Goal: Task Accomplishment & Management: Manage account settings

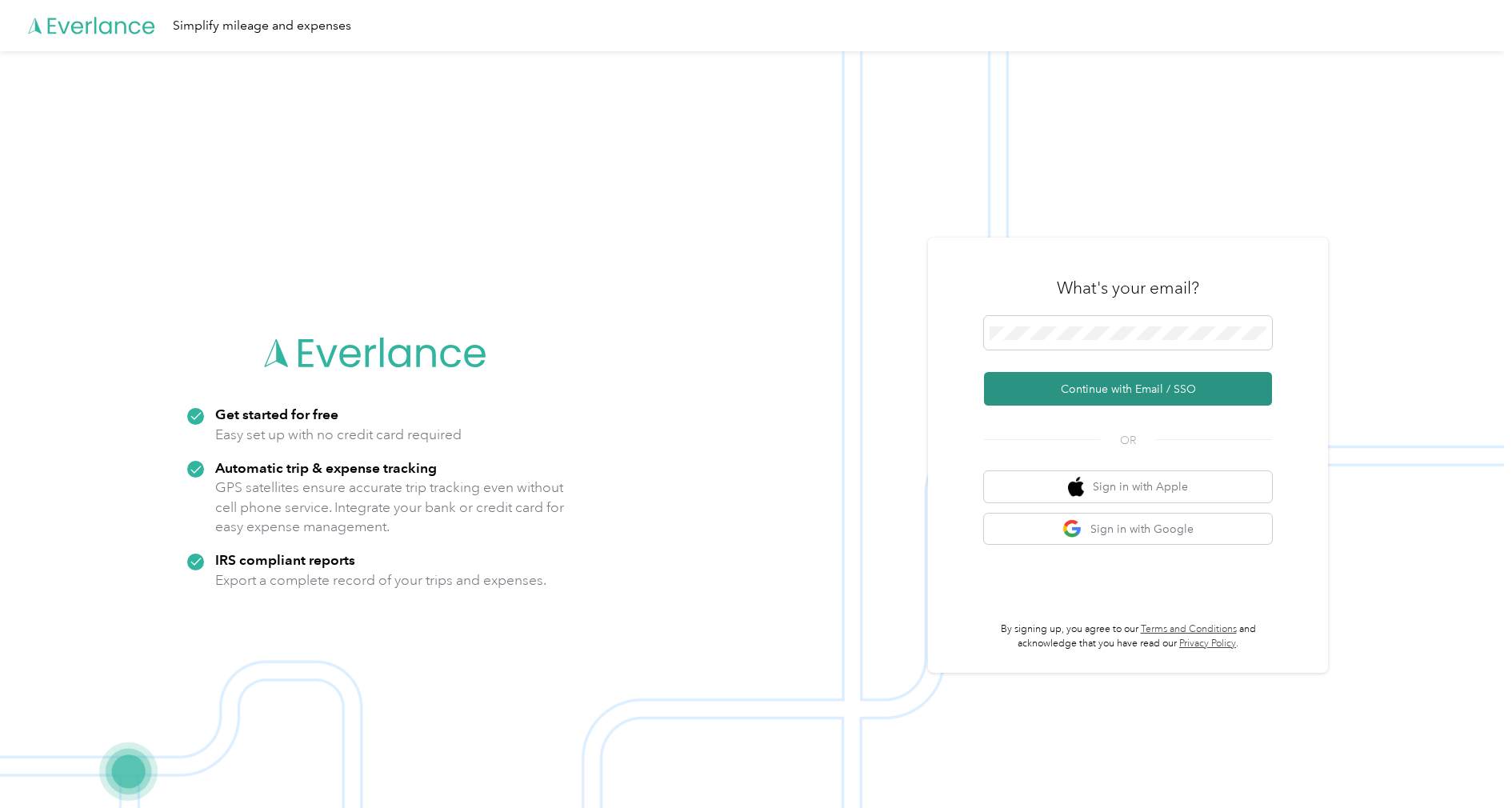
click at [1073, 394] on button "Continue with Email / SSO" at bounding box center [1128, 388] width 288 height 34
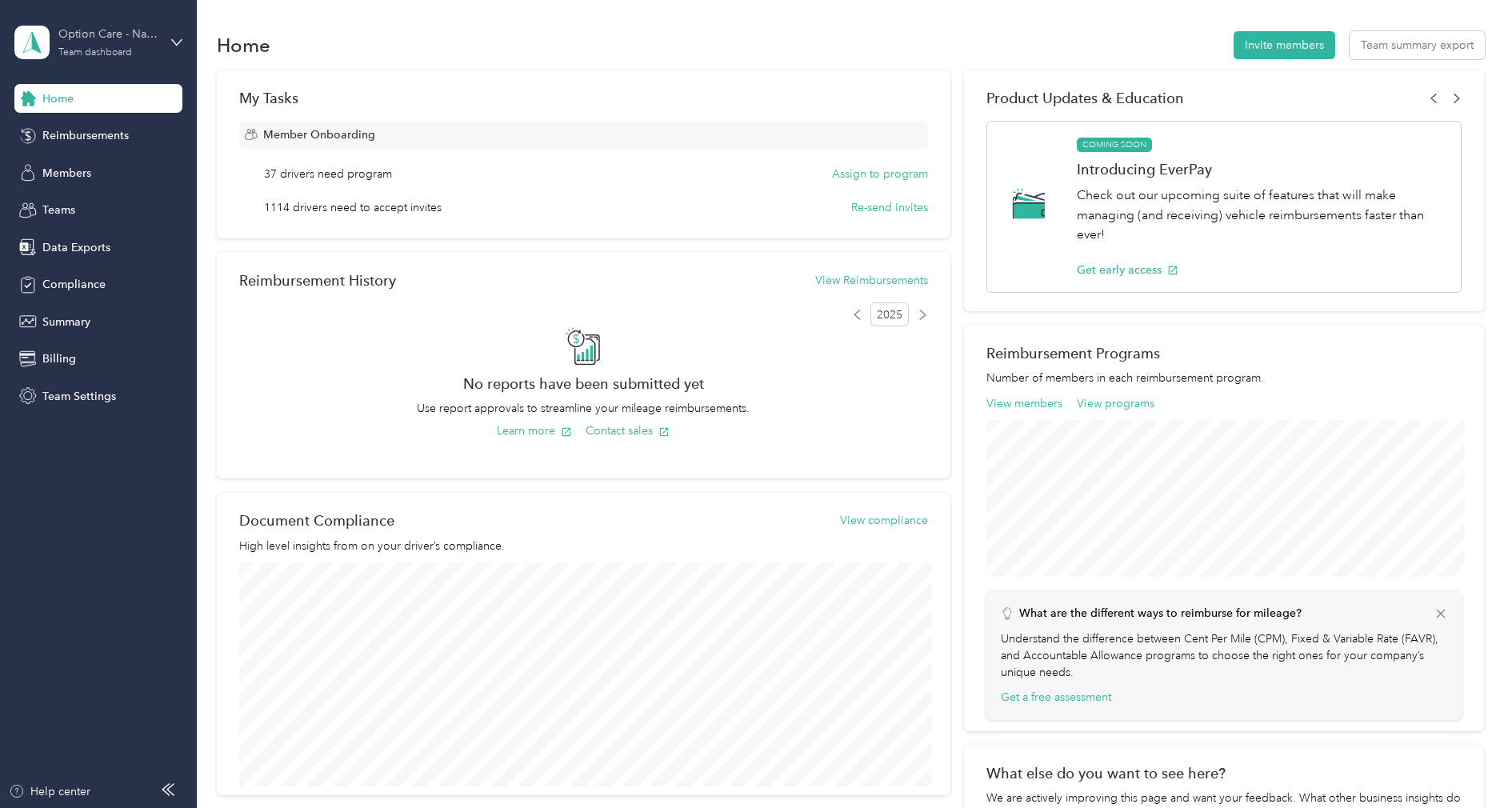
click at [84, 36] on div "Option Care - Naven Health" at bounding box center [109, 34] width 100 height 16
click at [111, 206] on div "Log out" at bounding box center [183, 204] width 315 height 28
